Goal: Check status

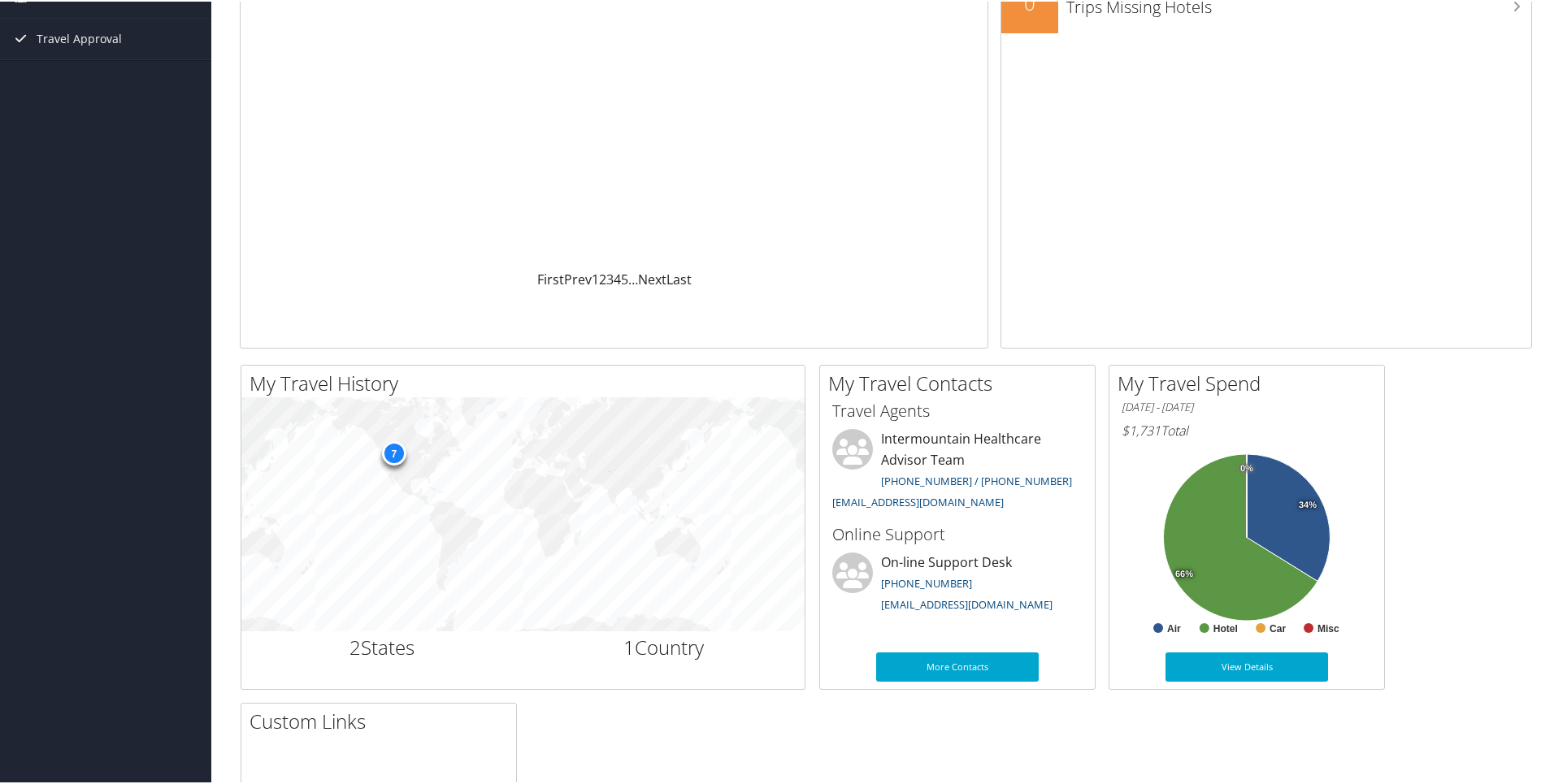
scroll to position [244, 0]
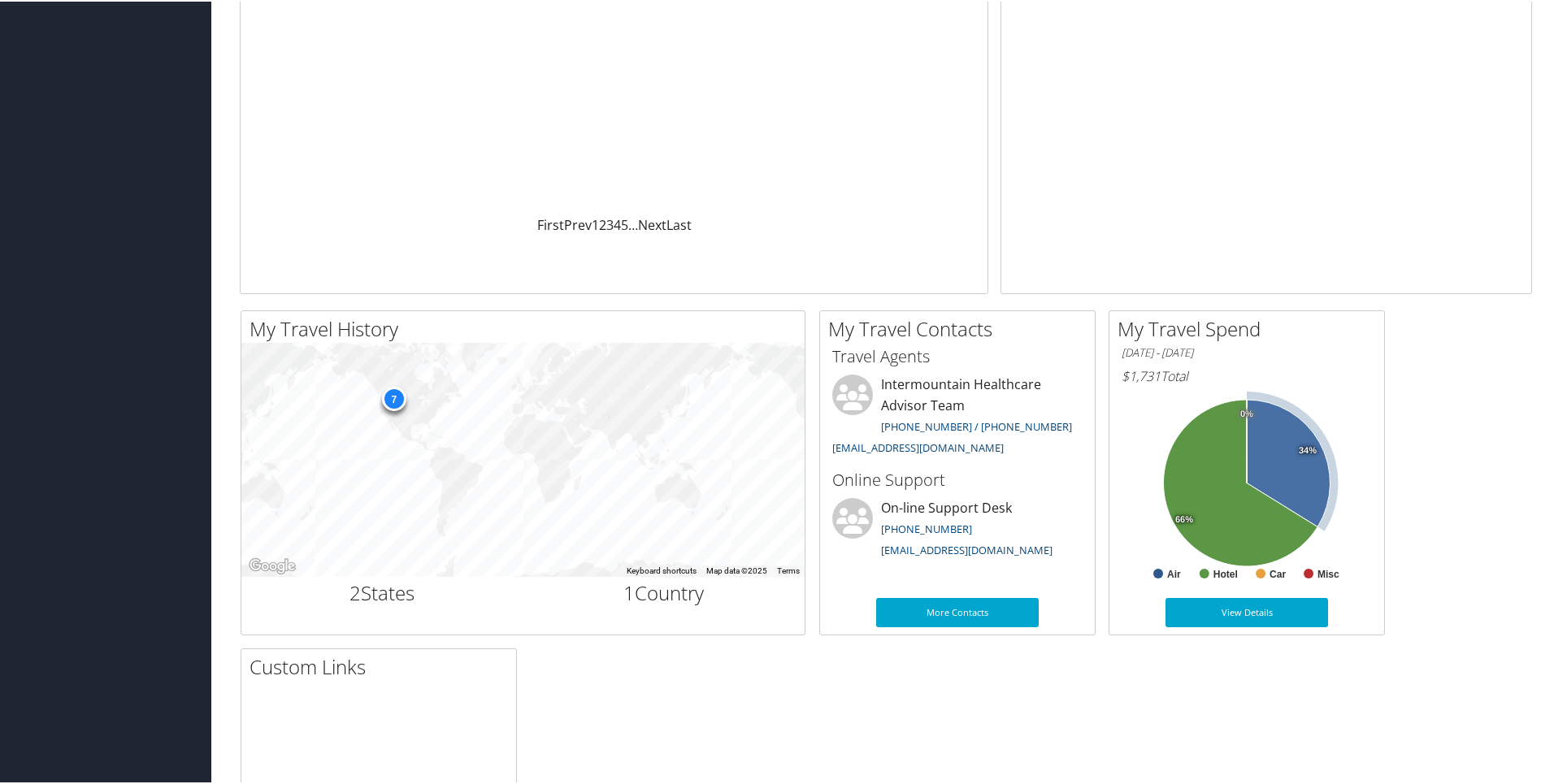
click at [1270, 470] on icon at bounding box center [1288, 461] width 84 height 127
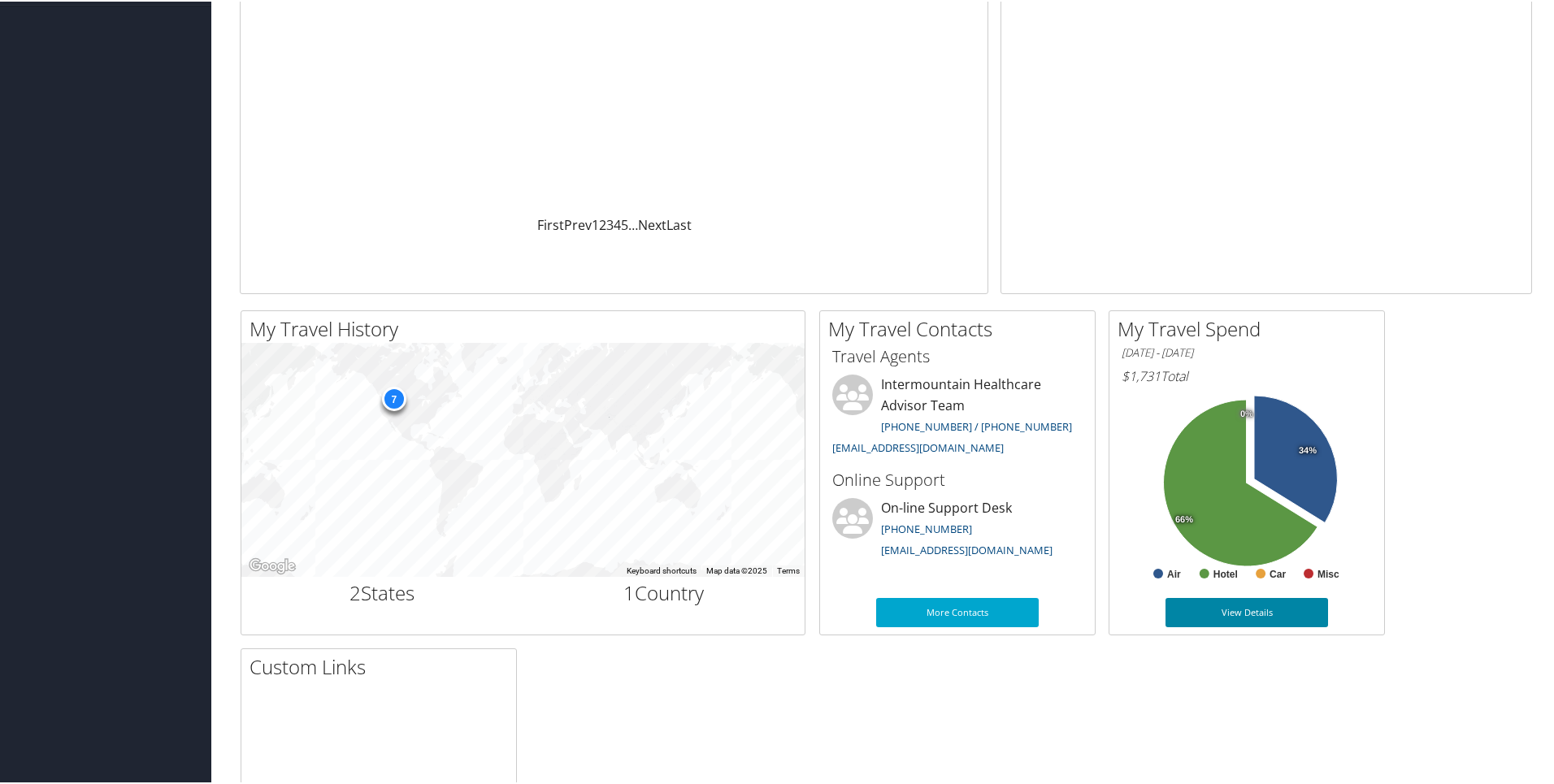
click at [1230, 605] on link "View Details" at bounding box center [1246, 610] width 162 height 29
